Goal: Information Seeking & Learning: Learn about a topic

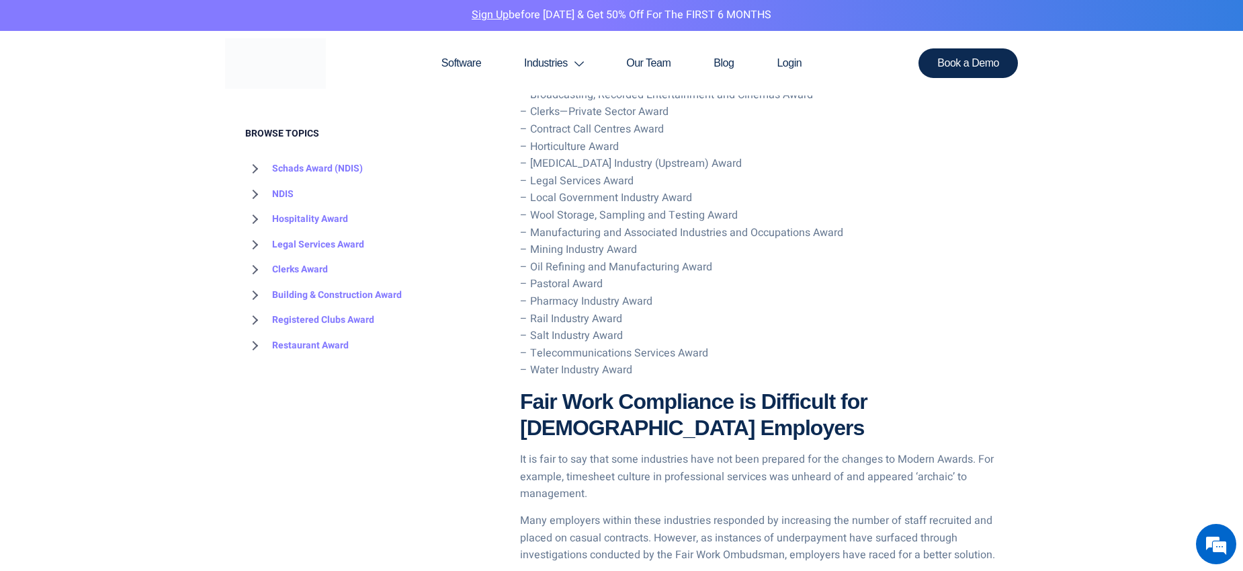
scroll to position [1786, 0]
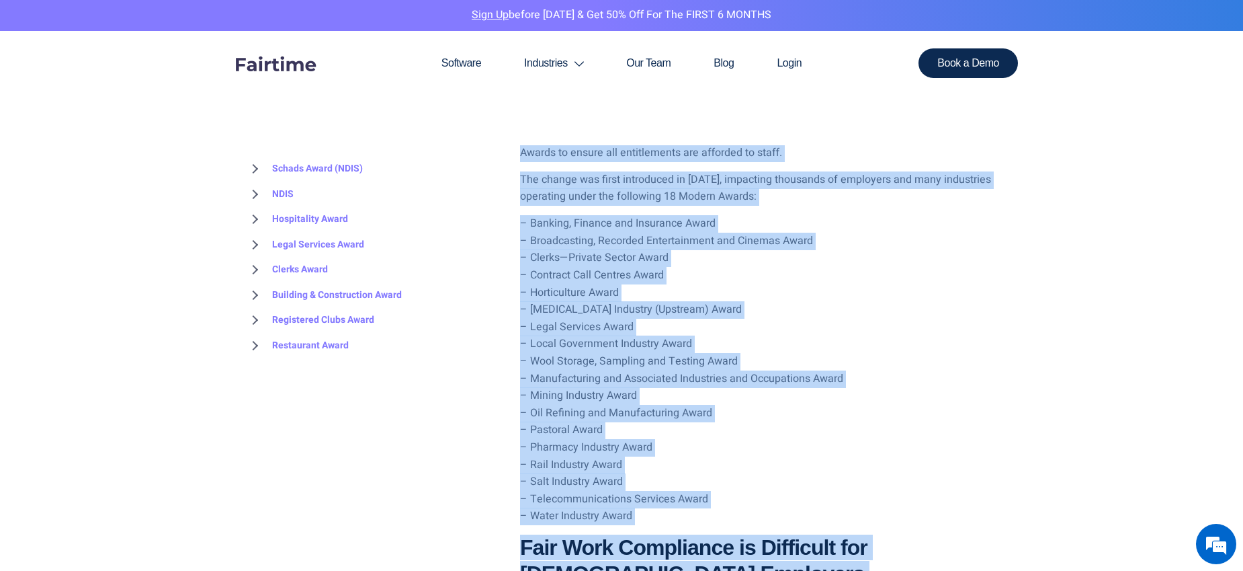
scroll to position [1679, 0]
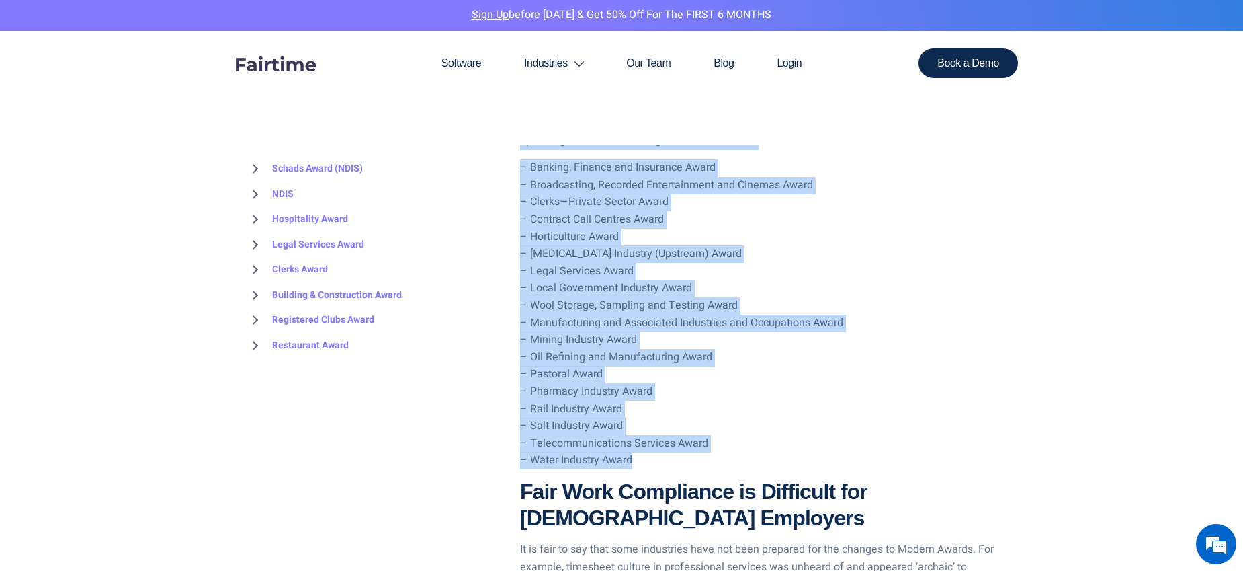
drag, startPoint x: 521, startPoint y: 184, endPoint x: 803, endPoint y: 457, distance: 392.1
click at [804, 458] on div "Businesses typically employ staff on a full-time, part-time or casual basis. Fu…" at bounding box center [759, 193] width 478 height 2152
copy div "Lor ip Dolors Ametc adipiscin elit s doeiusmod? Temporinci utl etdolor magna al…"
